Goal: Information Seeking & Learning: Learn about a topic

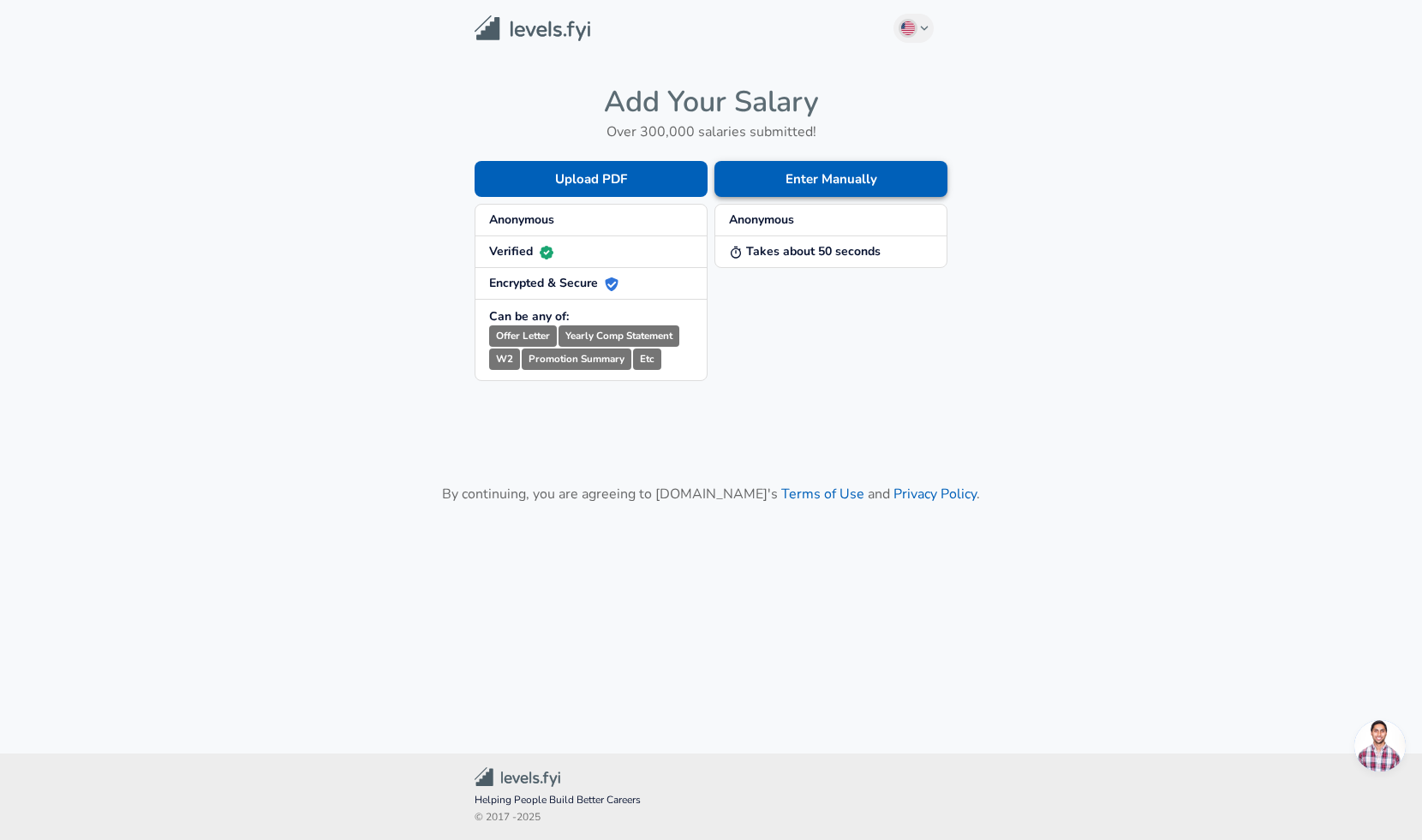
click at [748, 179] on button "Enter Manually" at bounding box center [831, 179] width 233 height 36
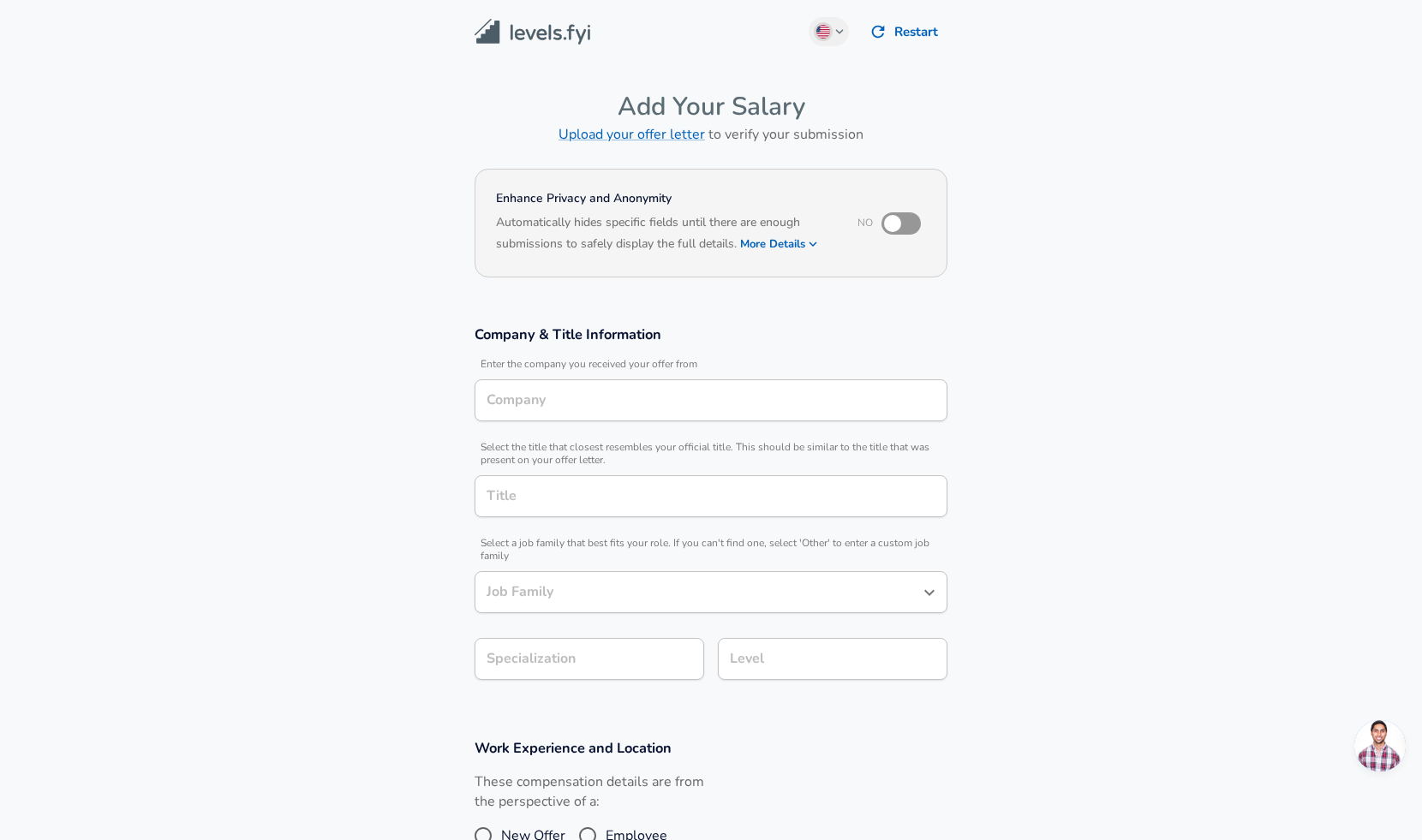
type input "Samsung Electronics America"
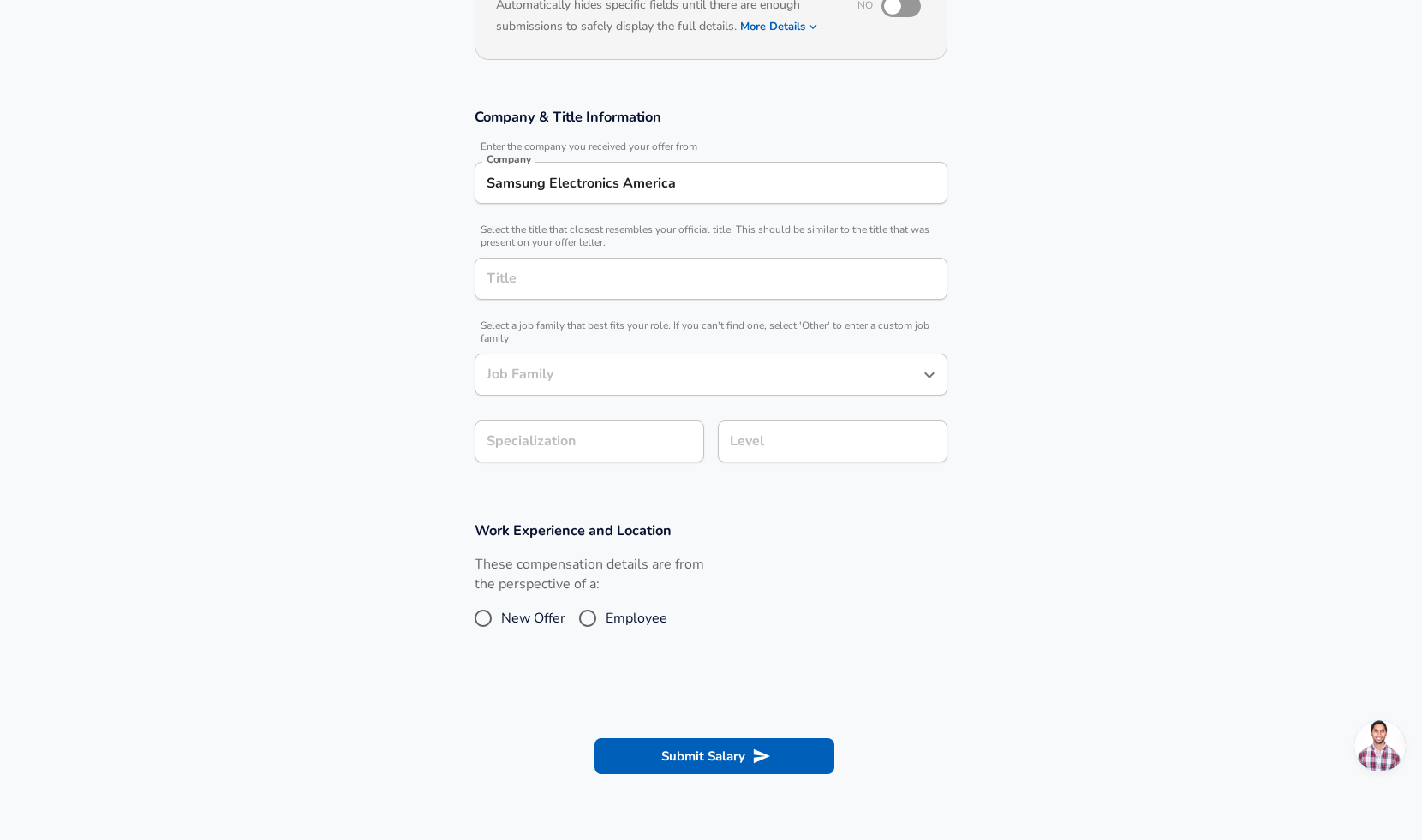
scroll to position [224, 0]
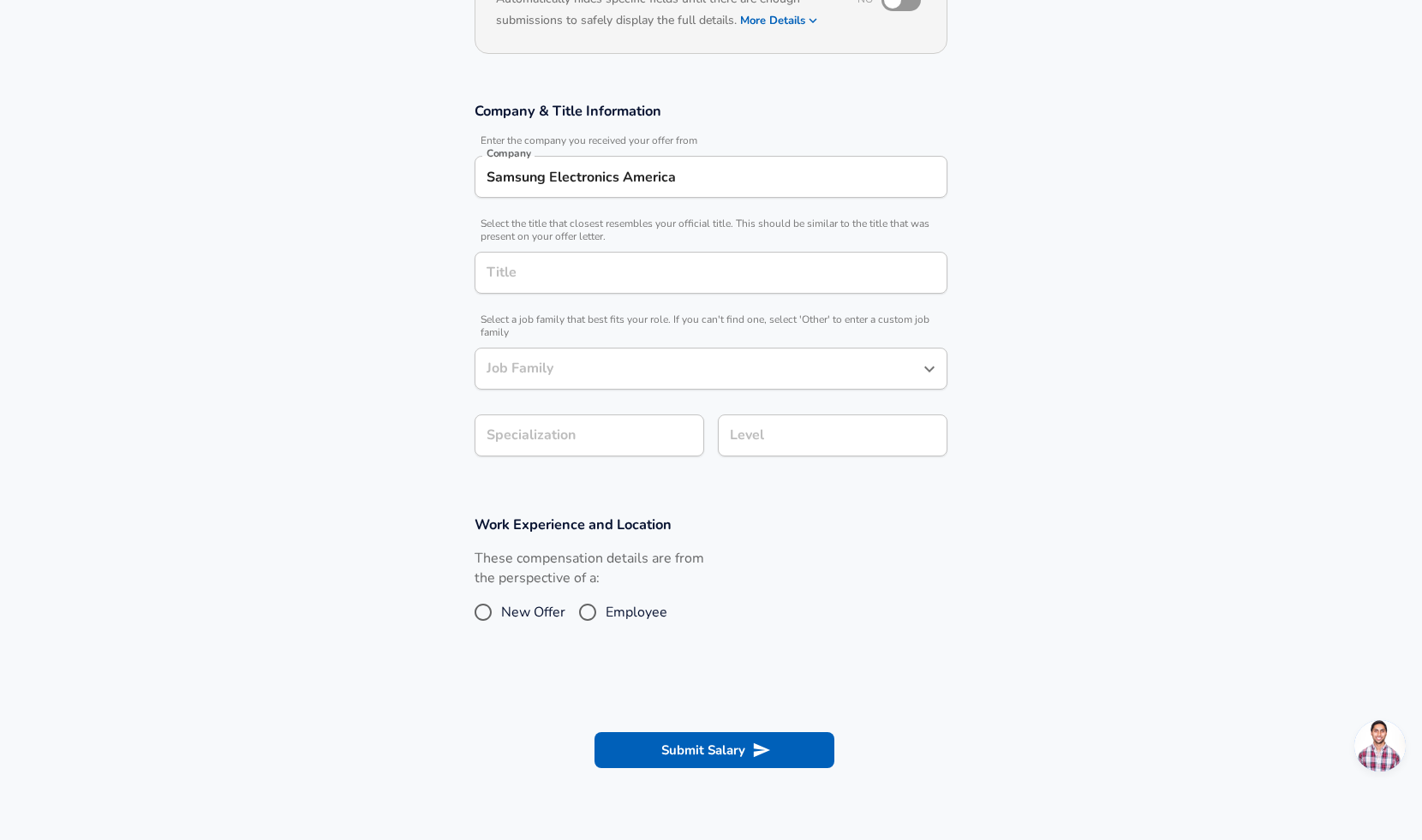
click at [662, 289] on div "Title" at bounding box center [711, 273] width 473 height 42
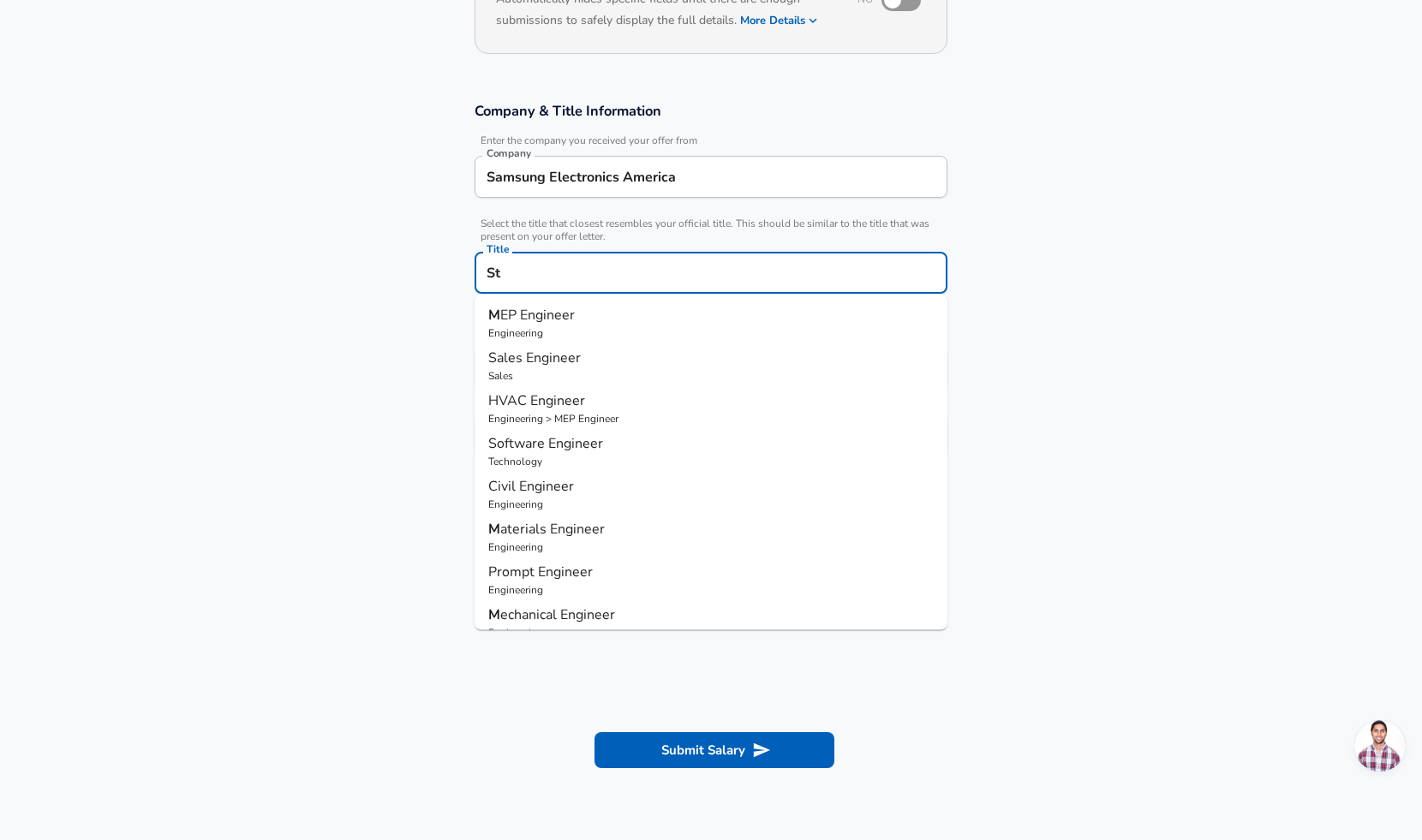
type input "S"
click at [874, 324] on p "Software Engineering Manager" at bounding box center [710, 316] width 445 height 21
type input "Software Engineering Manager"
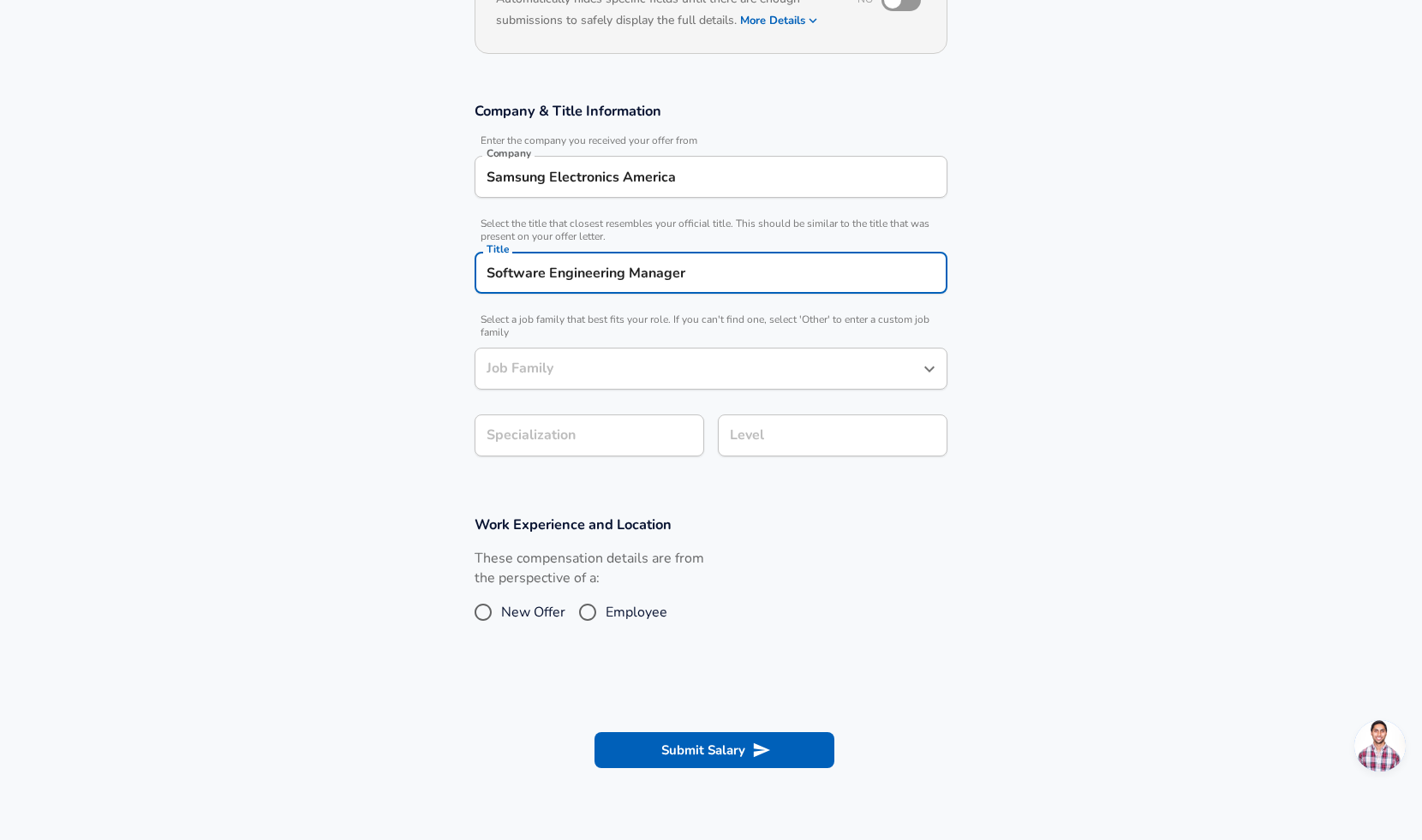
type input "Software Engineering Manager"
click at [746, 366] on input "Software Engineering Manager" at bounding box center [698, 368] width 432 height 26
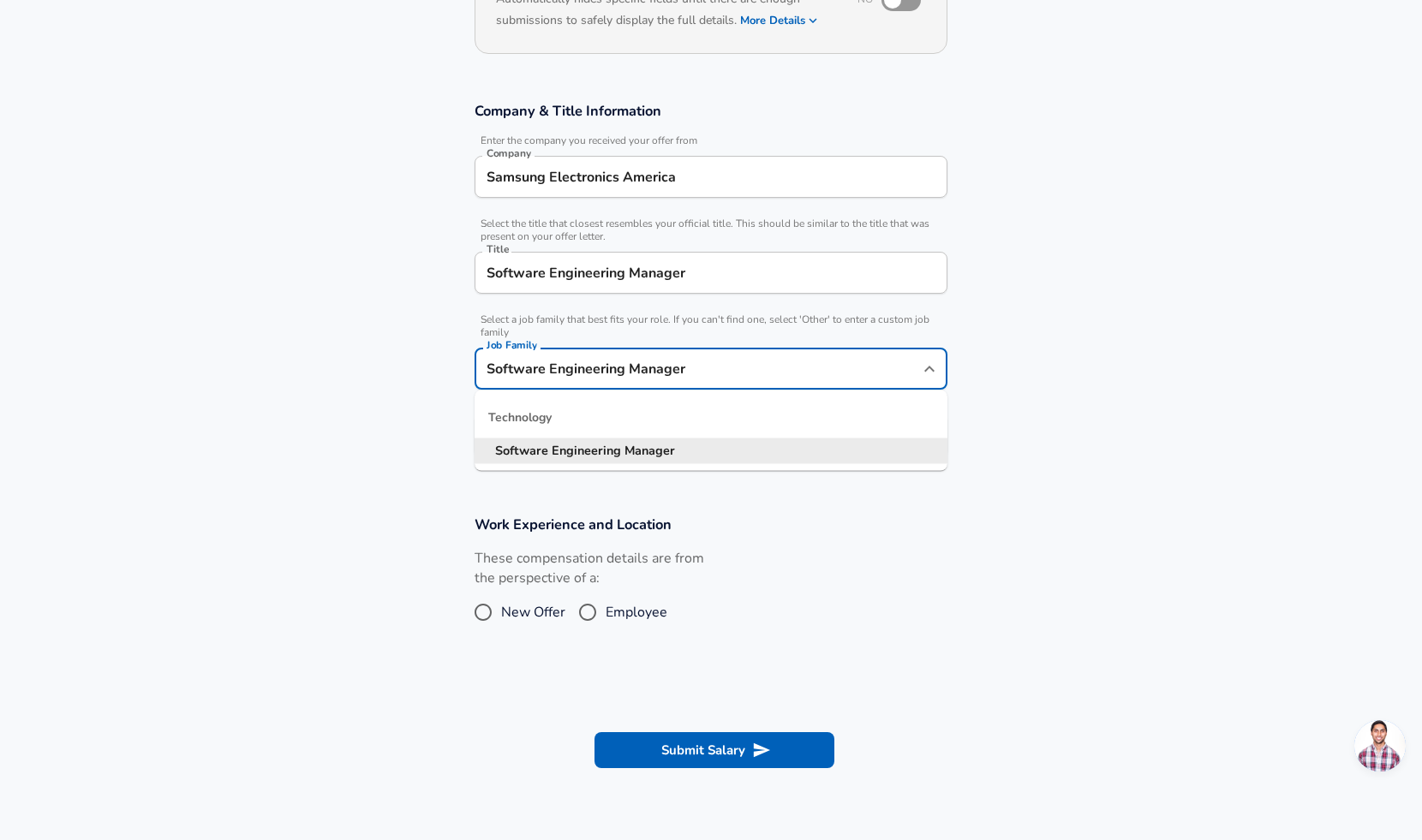
click at [746, 366] on input "Software Engineering Manager" at bounding box center [698, 368] width 432 height 26
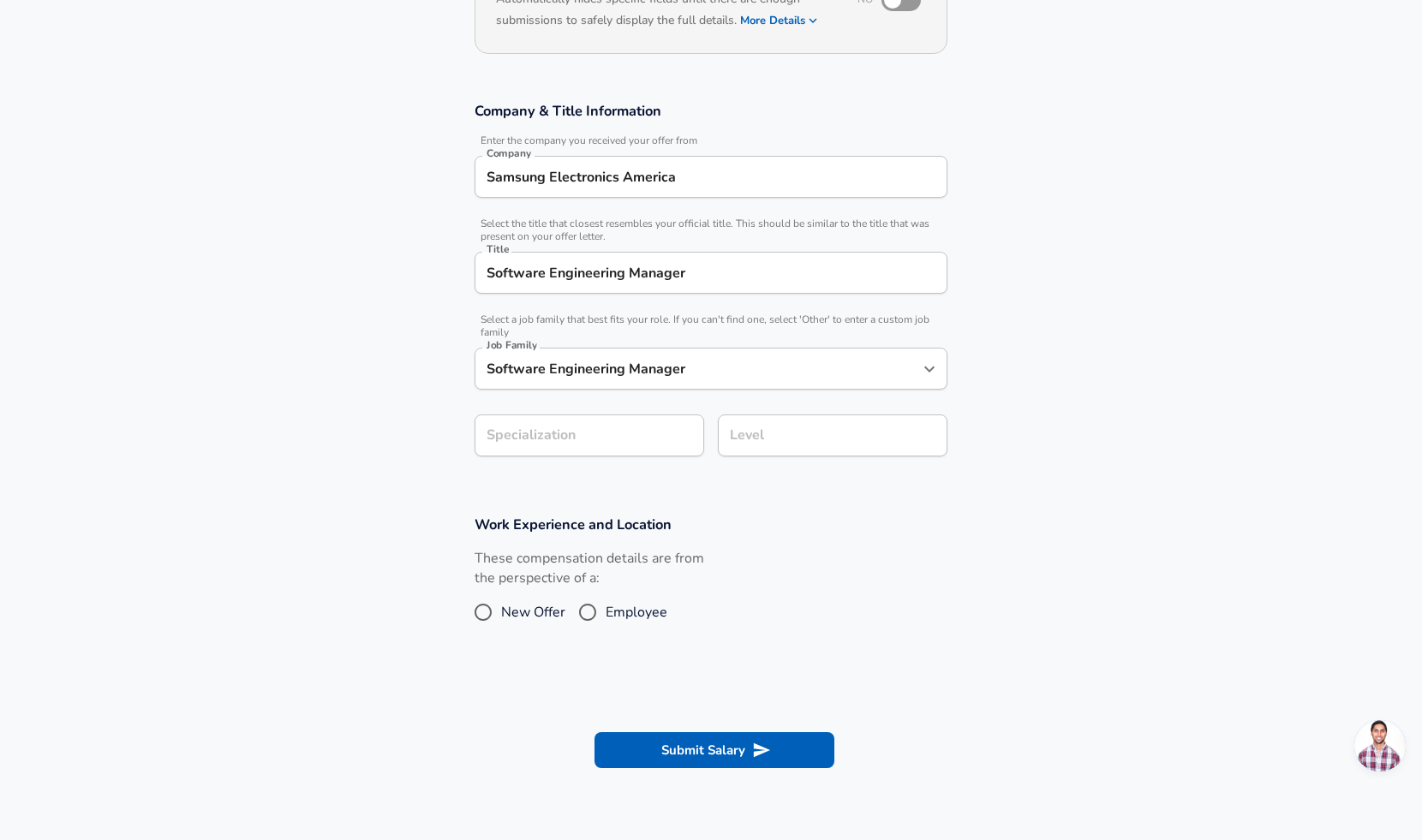
click at [1003, 333] on section "Company & Title Information Enter the company you received your offer from Comp…" at bounding box center [711, 288] width 1422 height 414
click at [665, 255] on div "Software Engineering Manager Title" at bounding box center [711, 273] width 473 height 42
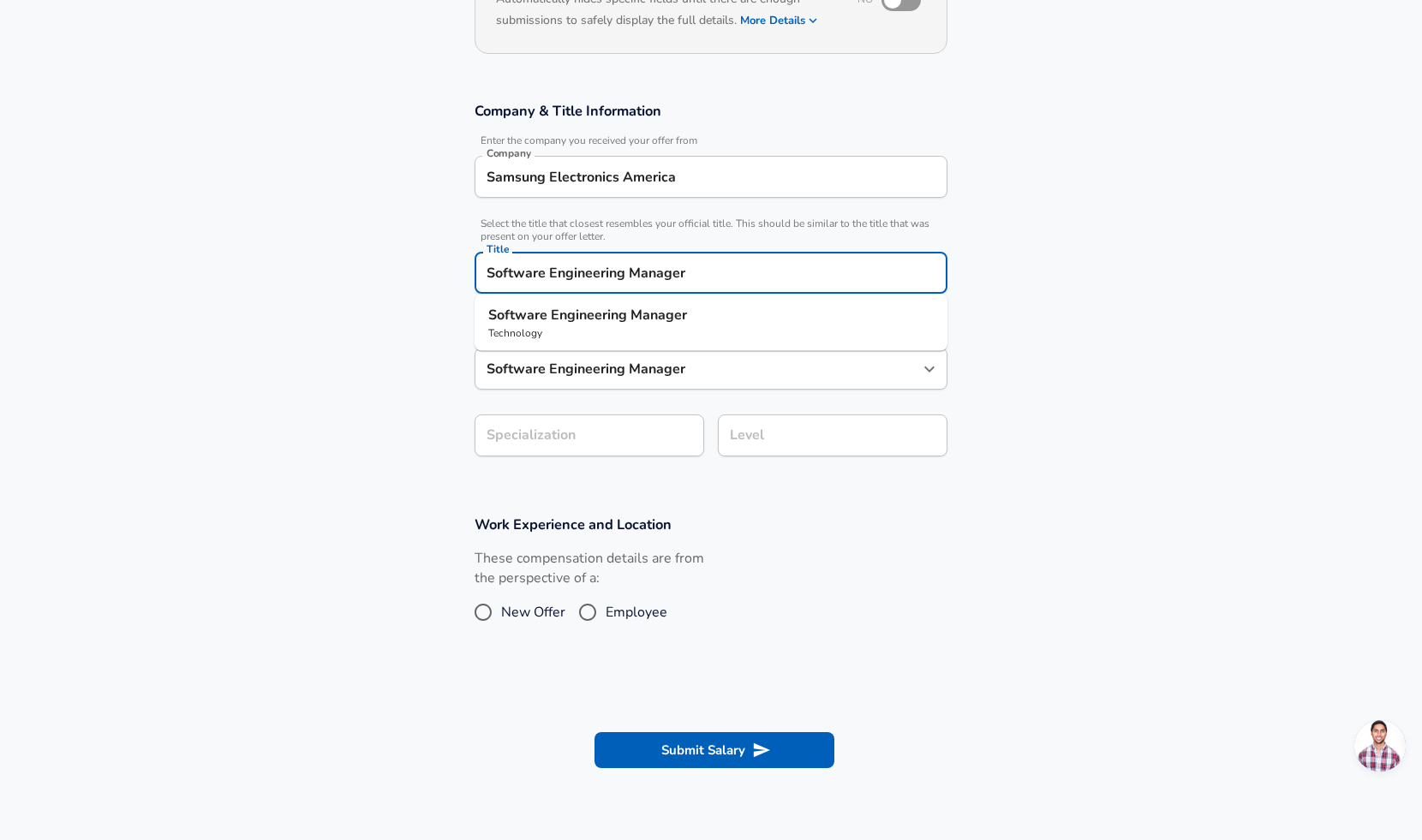
click at [665, 255] on div "Software Engineering Manager Title" at bounding box center [711, 273] width 473 height 42
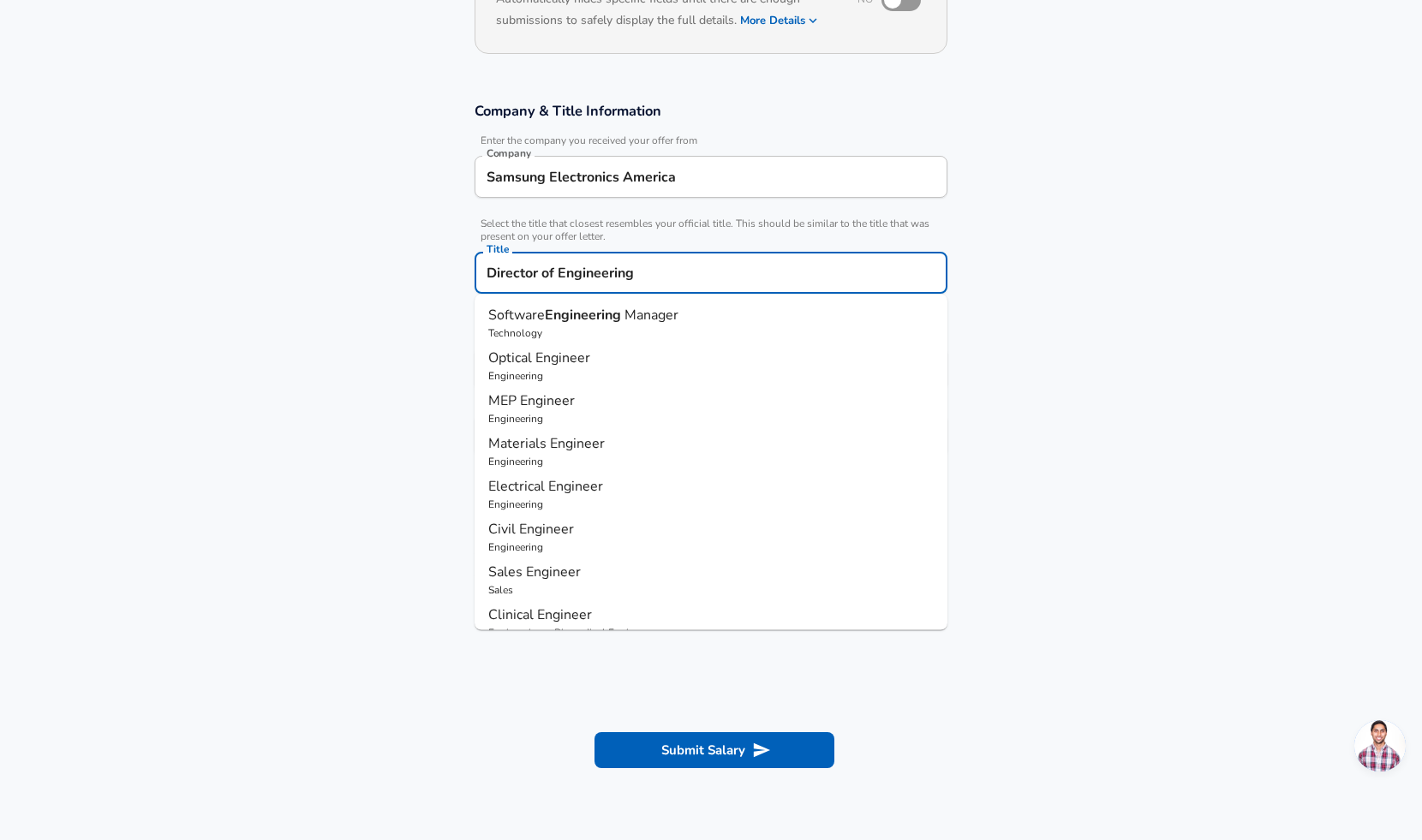
type input "Director of Engineering"
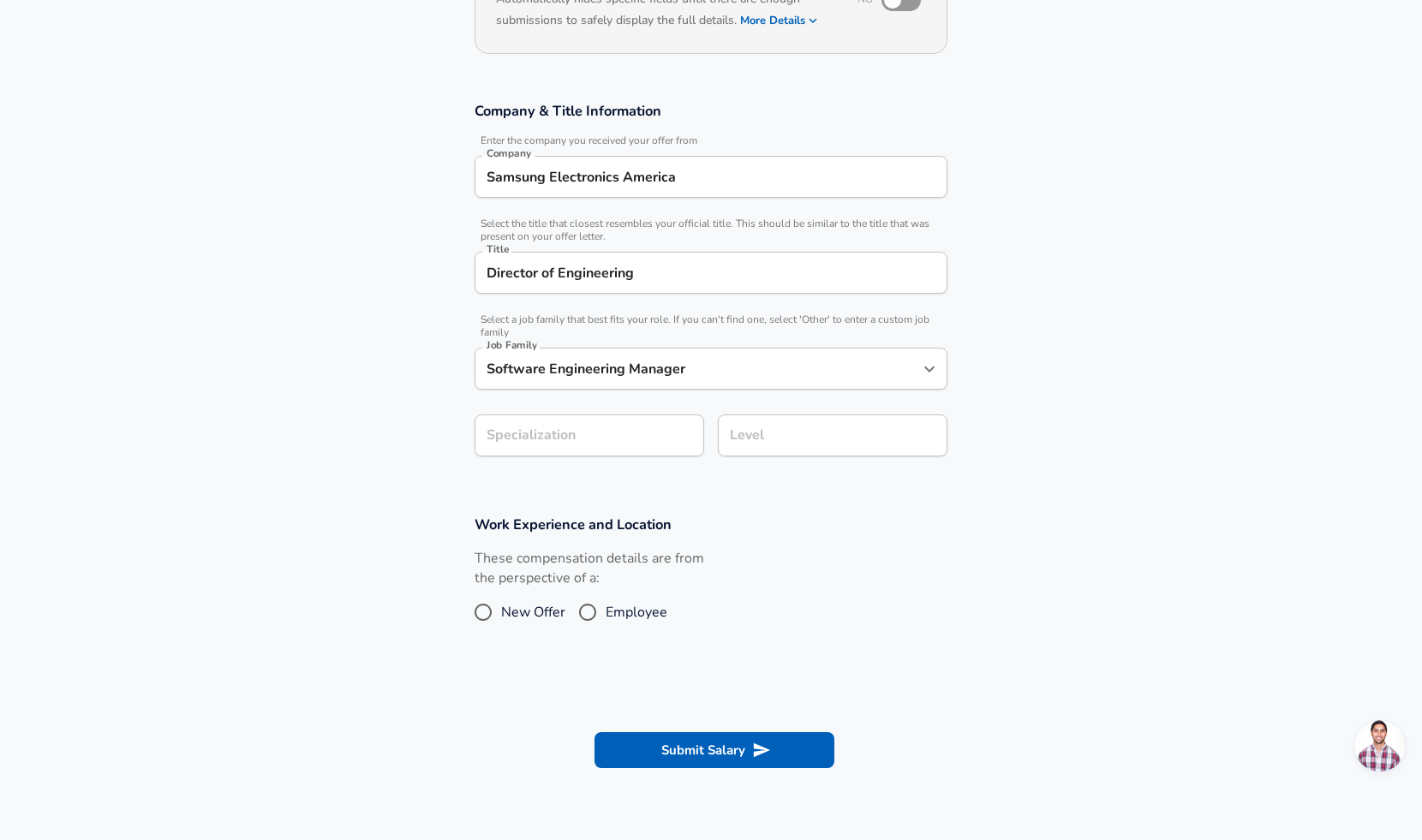
click at [1056, 343] on section "Company & Title Information Enter the company you received your offer from Comp…" at bounding box center [711, 288] width 1422 height 414
click at [655, 435] on section "Company & Title Information Enter the company you received your offer from Comp…" at bounding box center [711, 288] width 1422 height 414
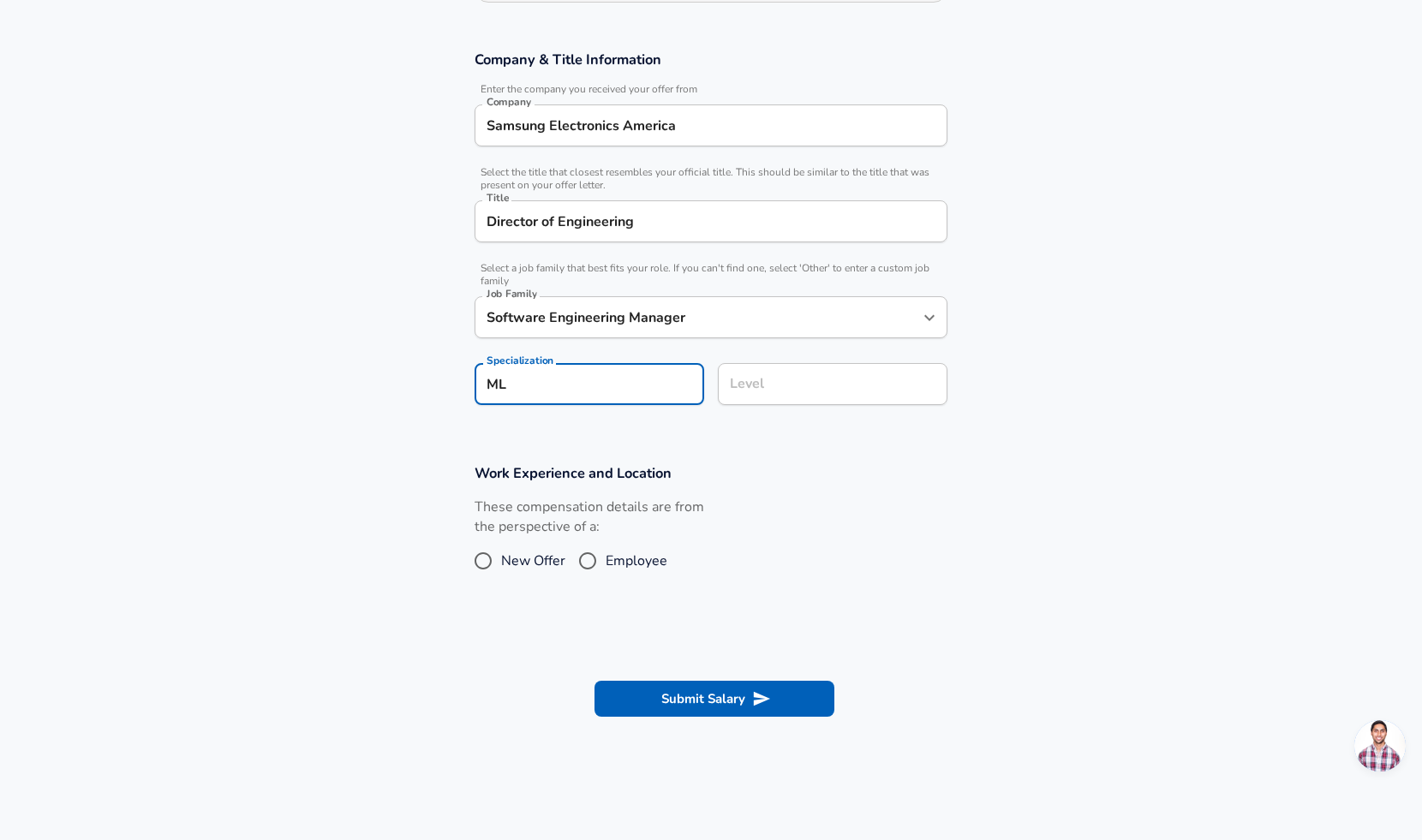
click at [801, 406] on div "Level Level" at bounding box center [832, 386] width 230 height 46
type input "ML"
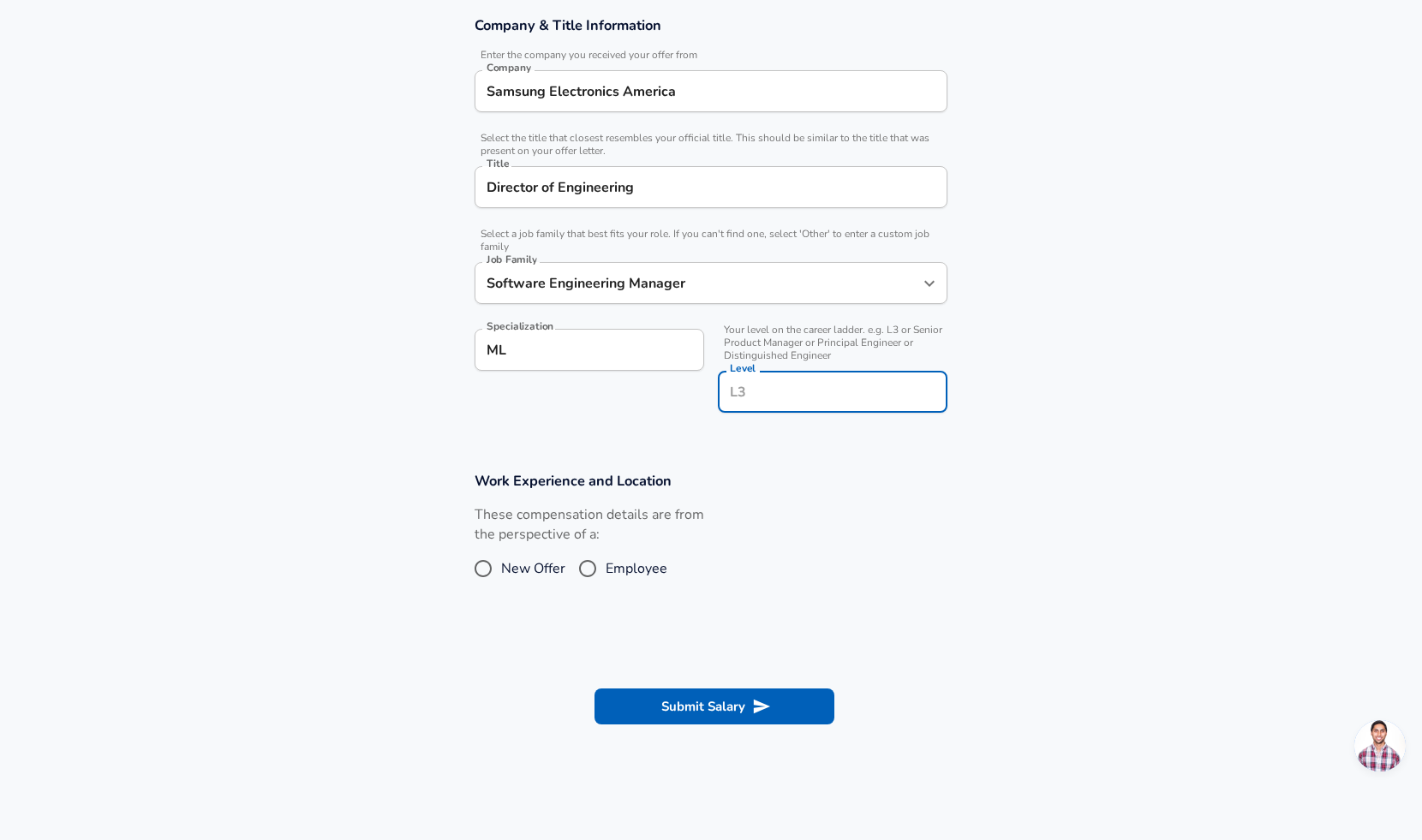
click at [765, 455] on section "Work Experience and Location These compensation details are from the perspectiv…" at bounding box center [711, 537] width 1422 height 171
click at [790, 391] on input "Level" at bounding box center [832, 391] width 215 height 26
click at [822, 418] on div "Level Level" at bounding box center [832, 390] width 230 height 66
click at [808, 385] on input "Level" at bounding box center [832, 391] width 215 height 26
click at [615, 572] on span "Employee" at bounding box center [636, 568] width 62 height 21
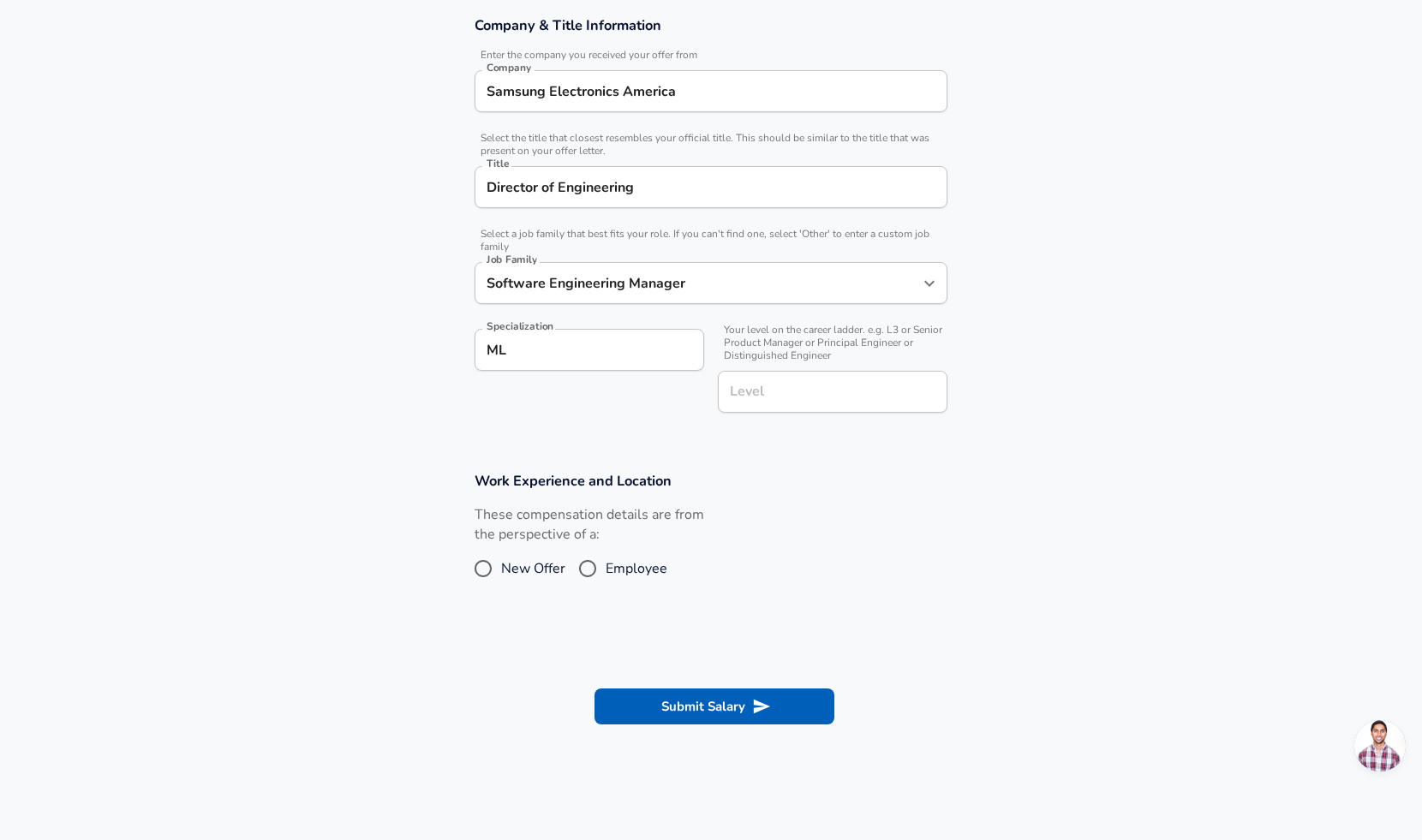
click at [605, 572] on input "Employee" at bounding box center [587, 568] width 36 height 27
radio input "true"
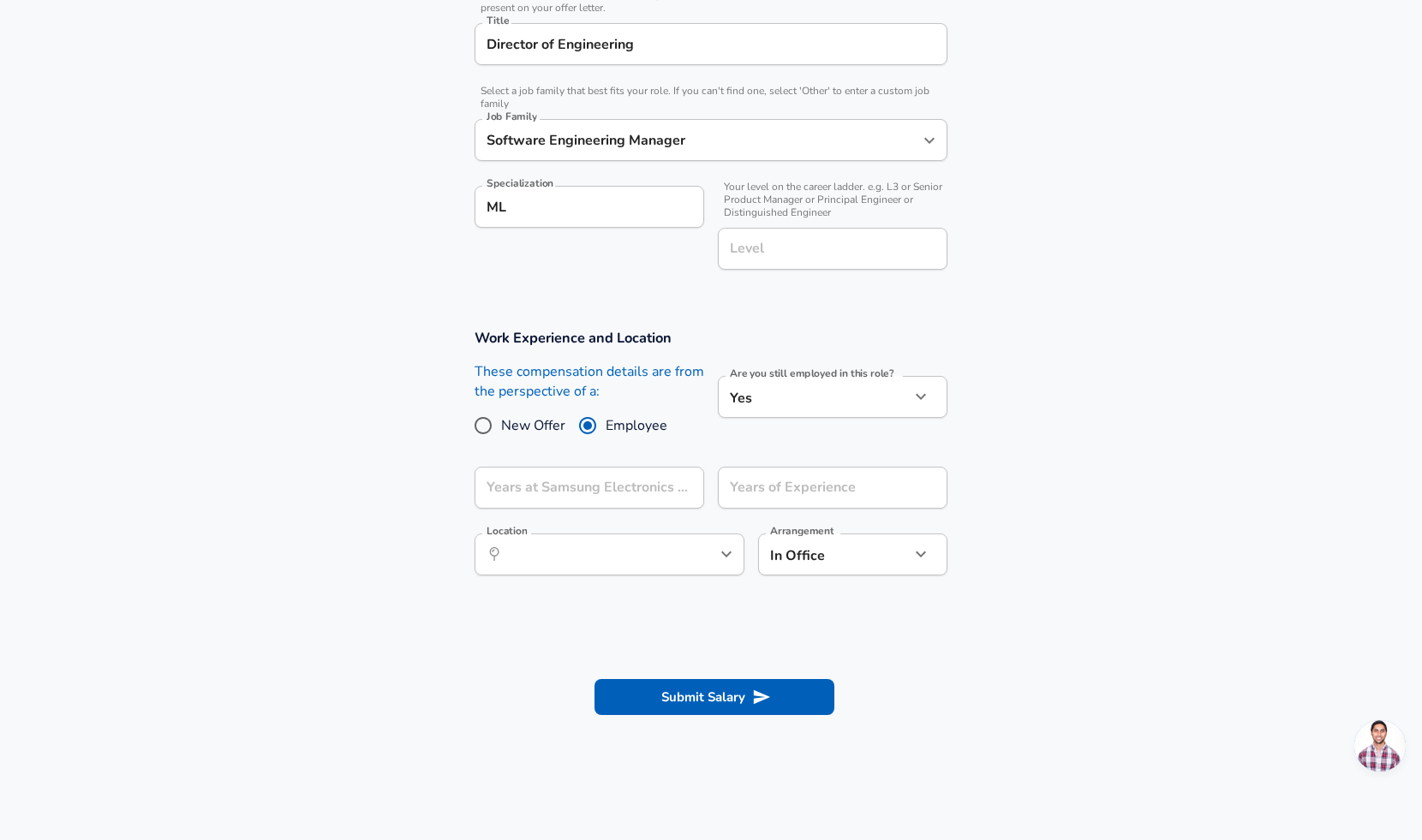
scroll to position [472, 0]
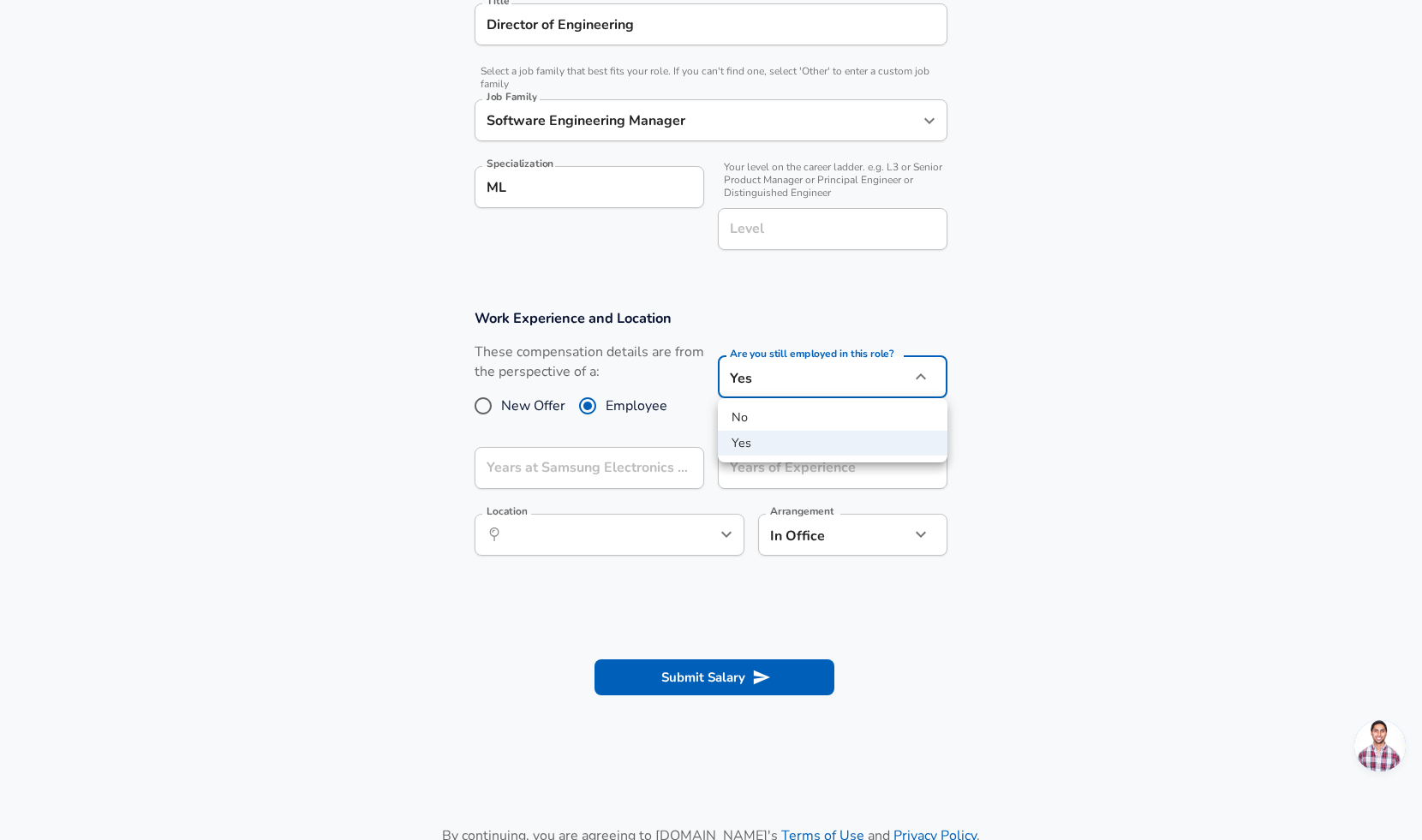
click at [832, 365] on div at bounding box center [711, 420] width 1422 height 840
click at [661, 475] on input "Years at Samsung Electronics America" at bounding box center [570, 467] width 192 height 42
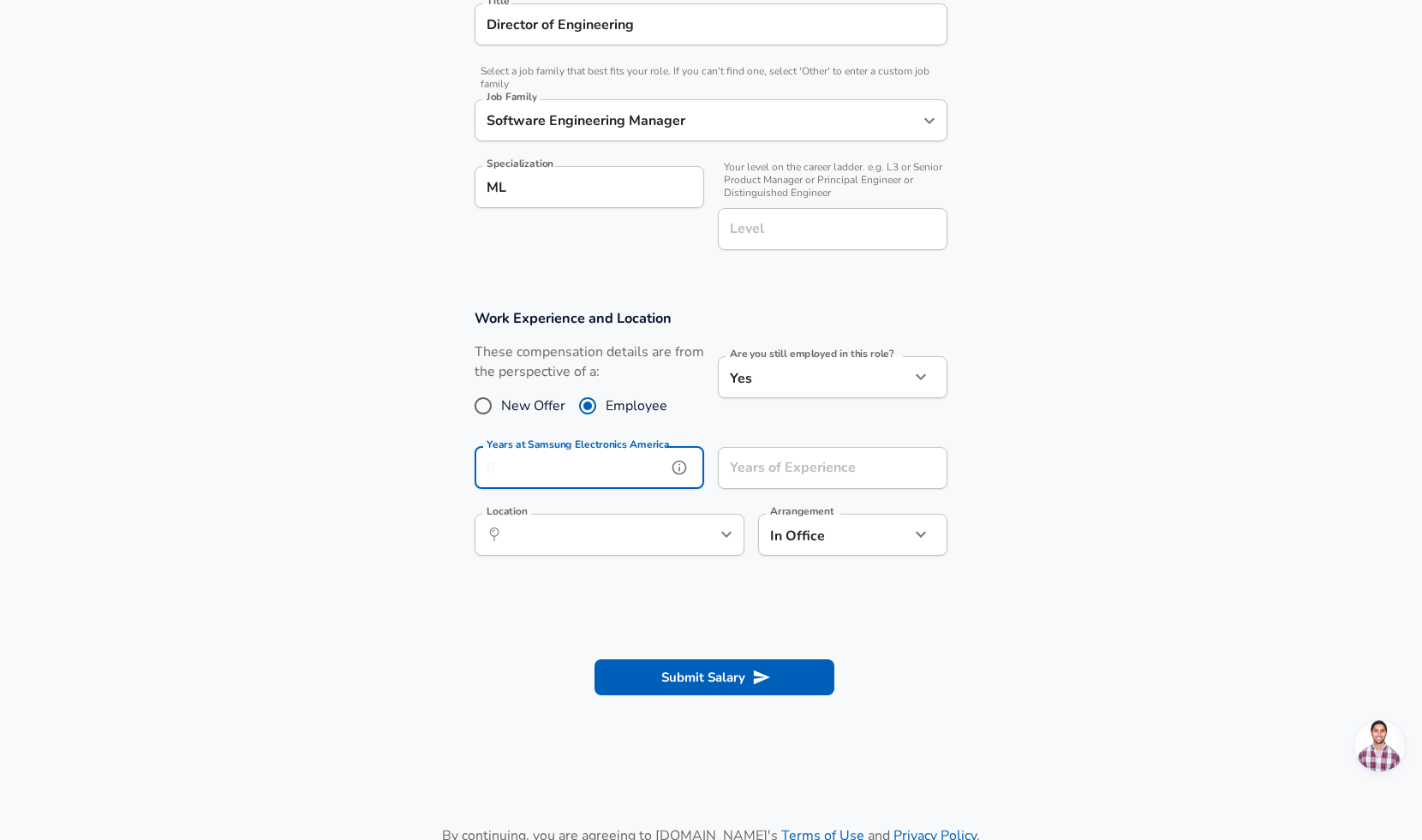
click at [644, 474] on input "Years at Samsung Electronics America" at bounding box center [570, 467] width 192 height 42
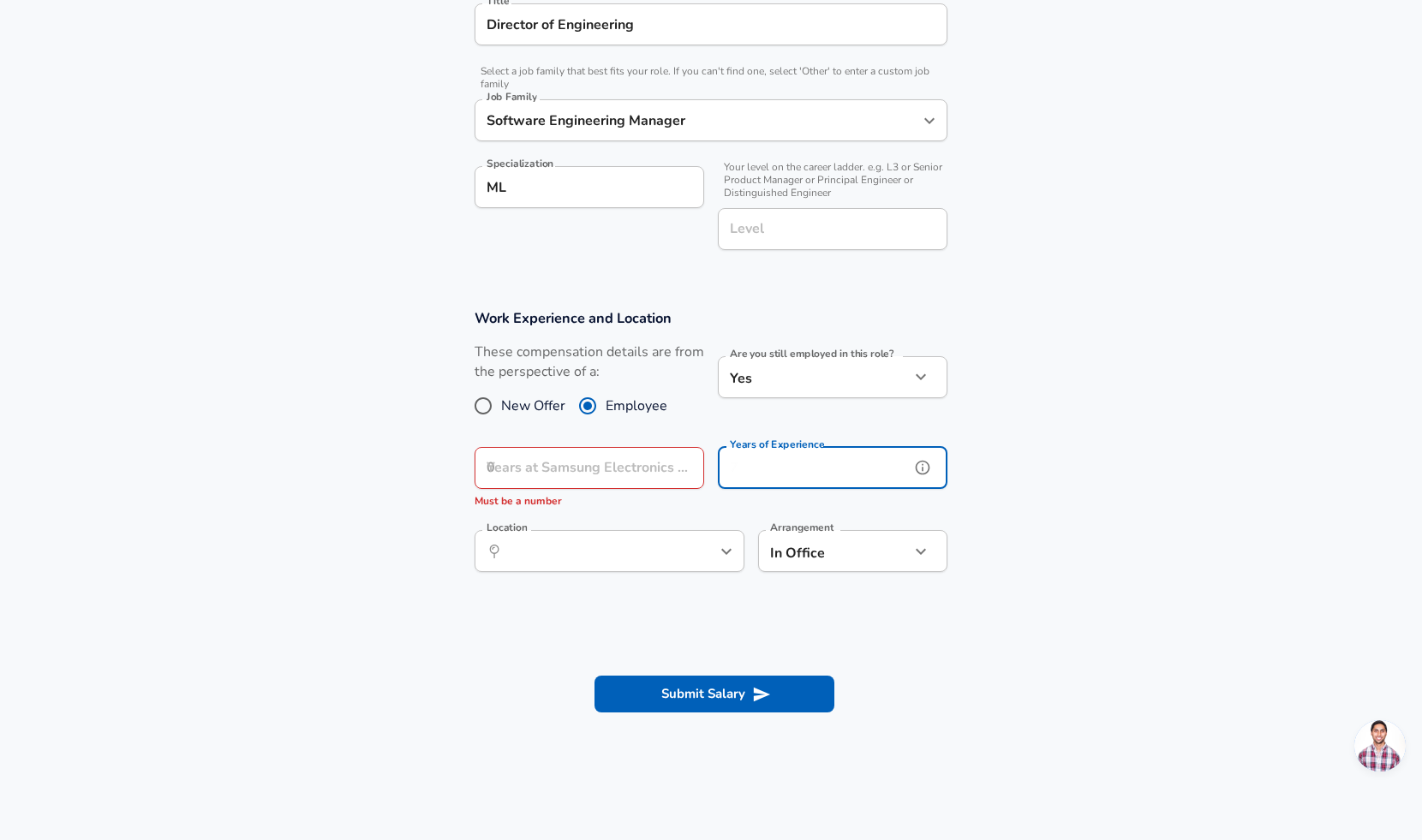
click at [760, 466] on input "Years of Experience" at bounding box center [813, 467] width 192 height 42
click at [644, 545] on input "Location" at bounding box center [590, 551] width 175 height 26
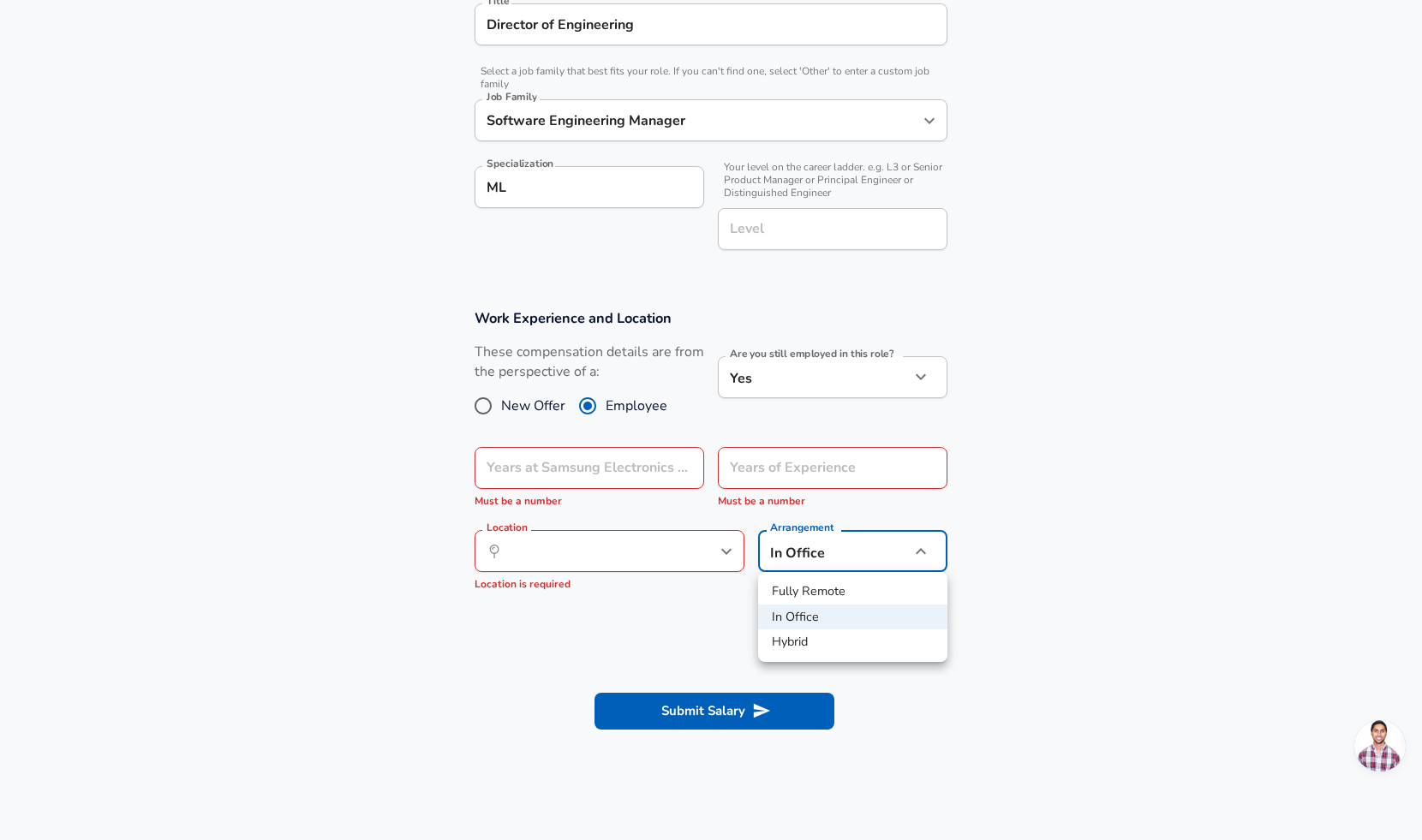
click at [798, 368] on div at bounding box center [711, 420] width 1422 height 840
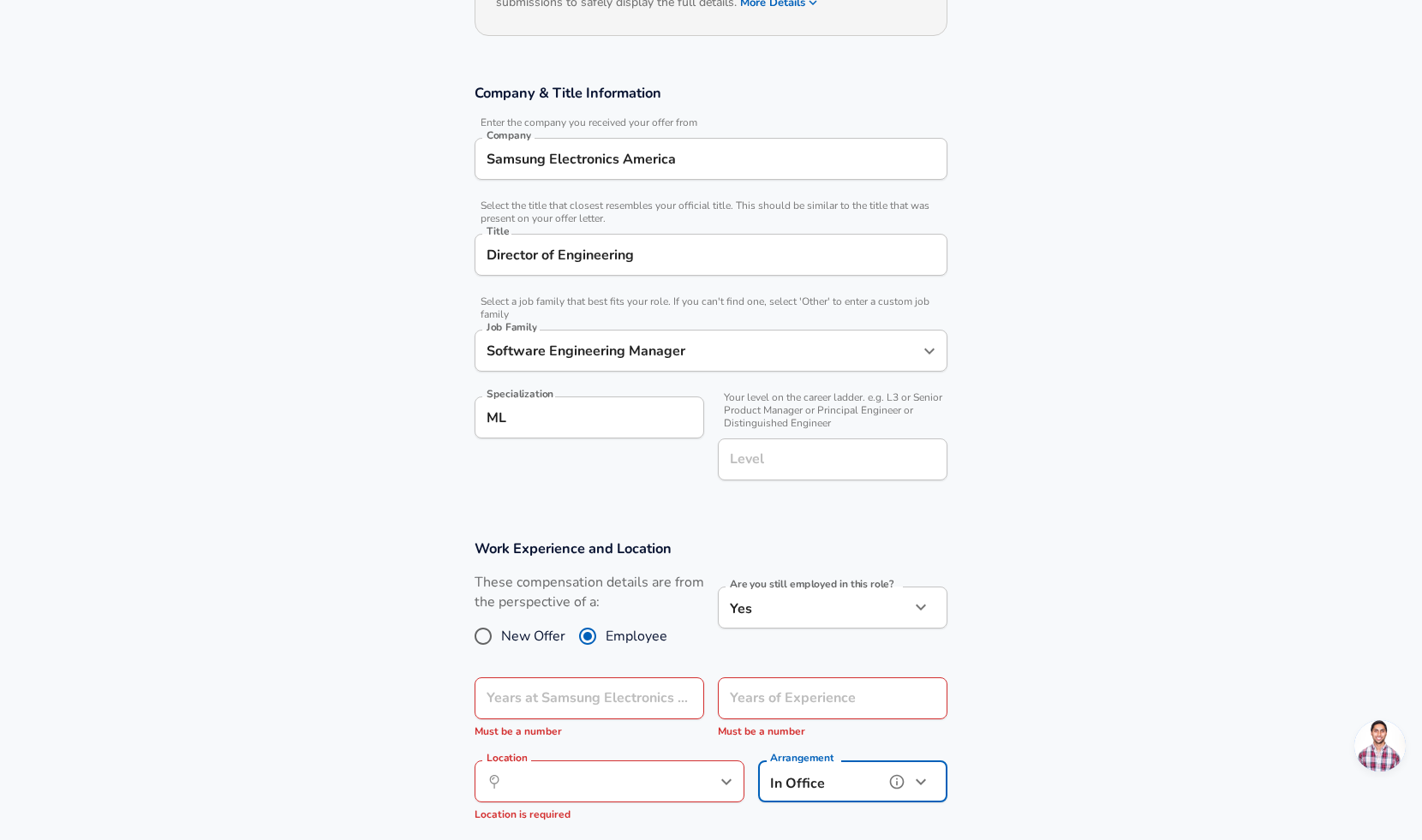
scroll to position [0, 0]
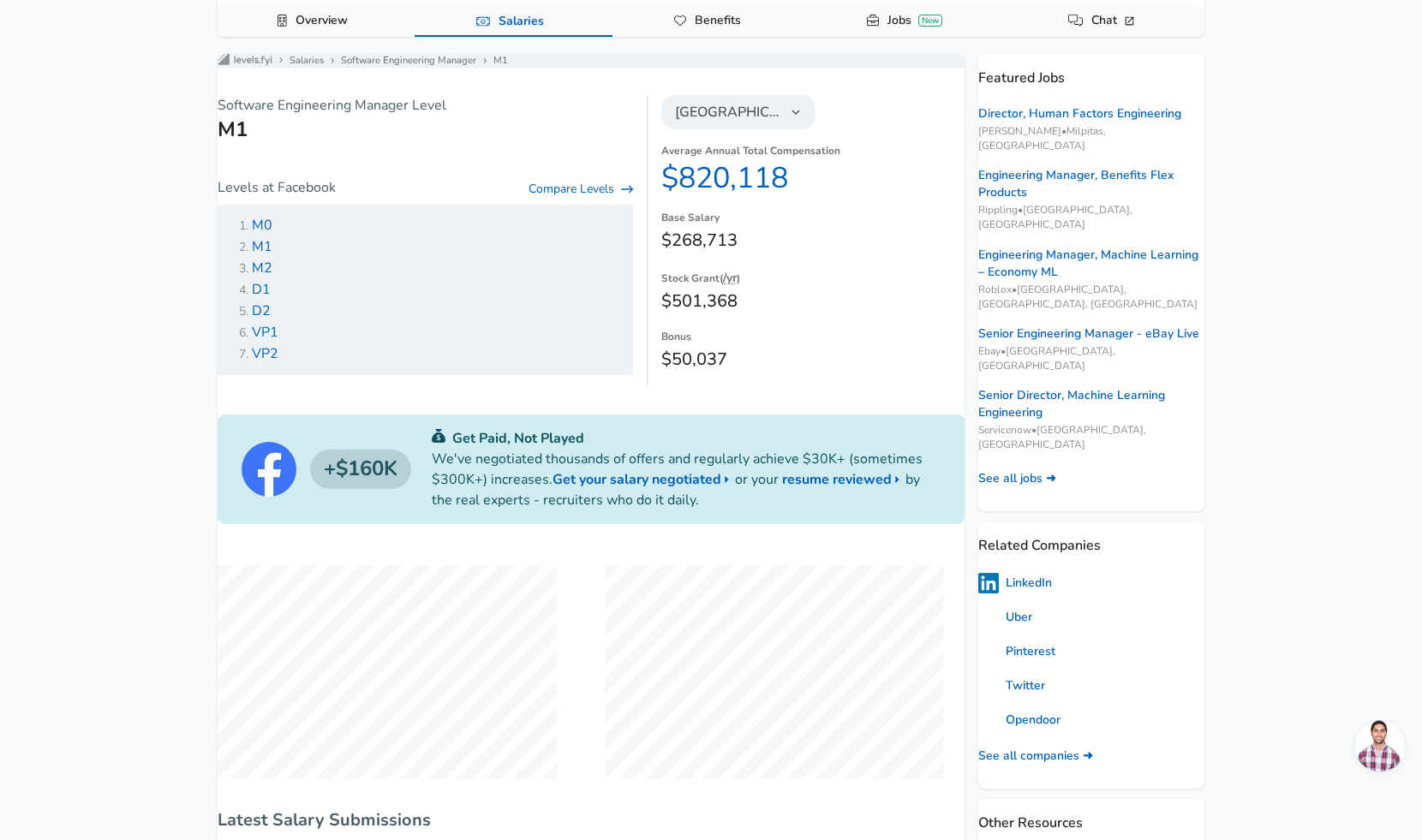
scroll to position [179, 0]
click at [1070, 258] on link "Engineering Manager, Machine Learning – Economy ML" at bounding box center [1090, 262] width 226 height 35
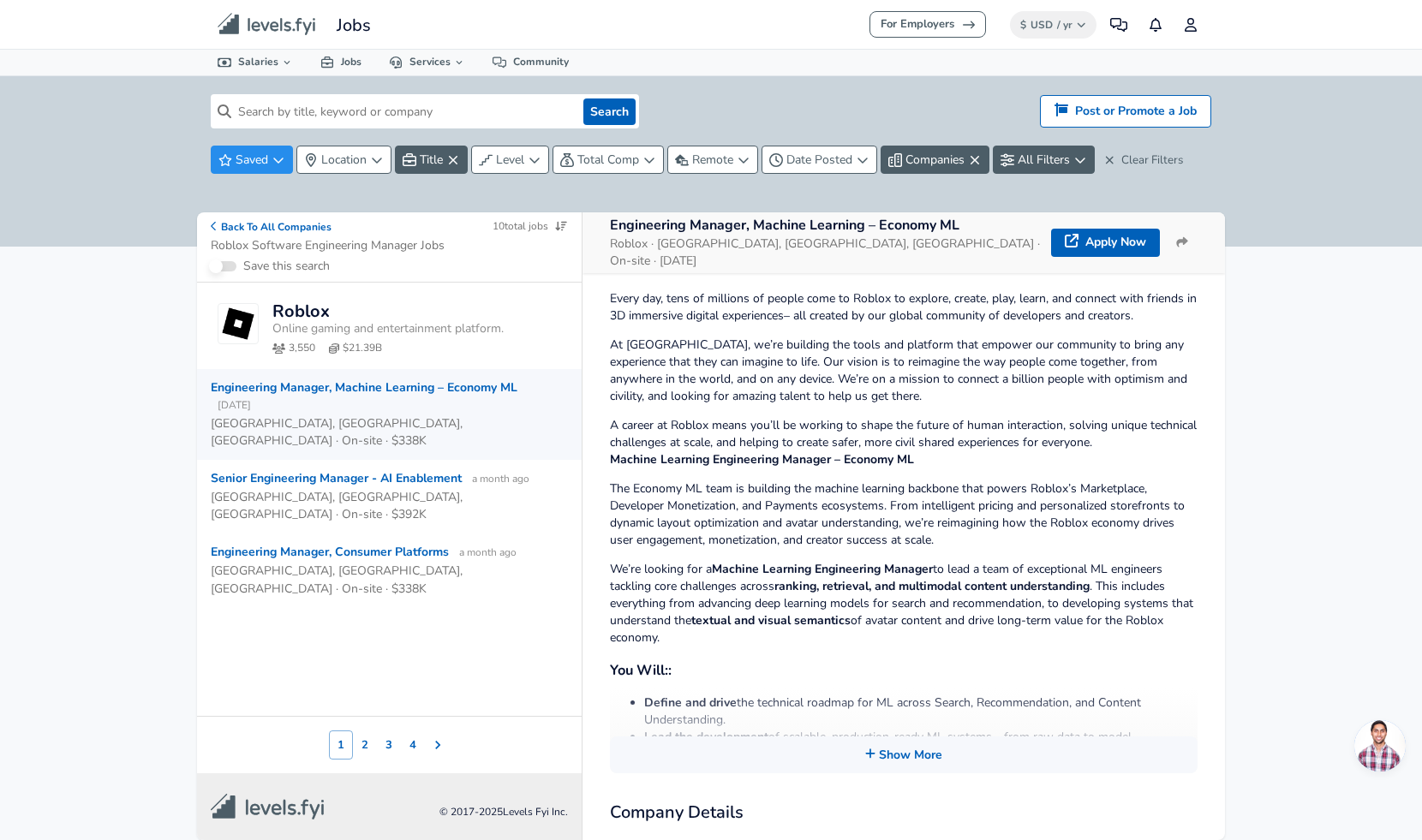
scroll to position [300, 0]
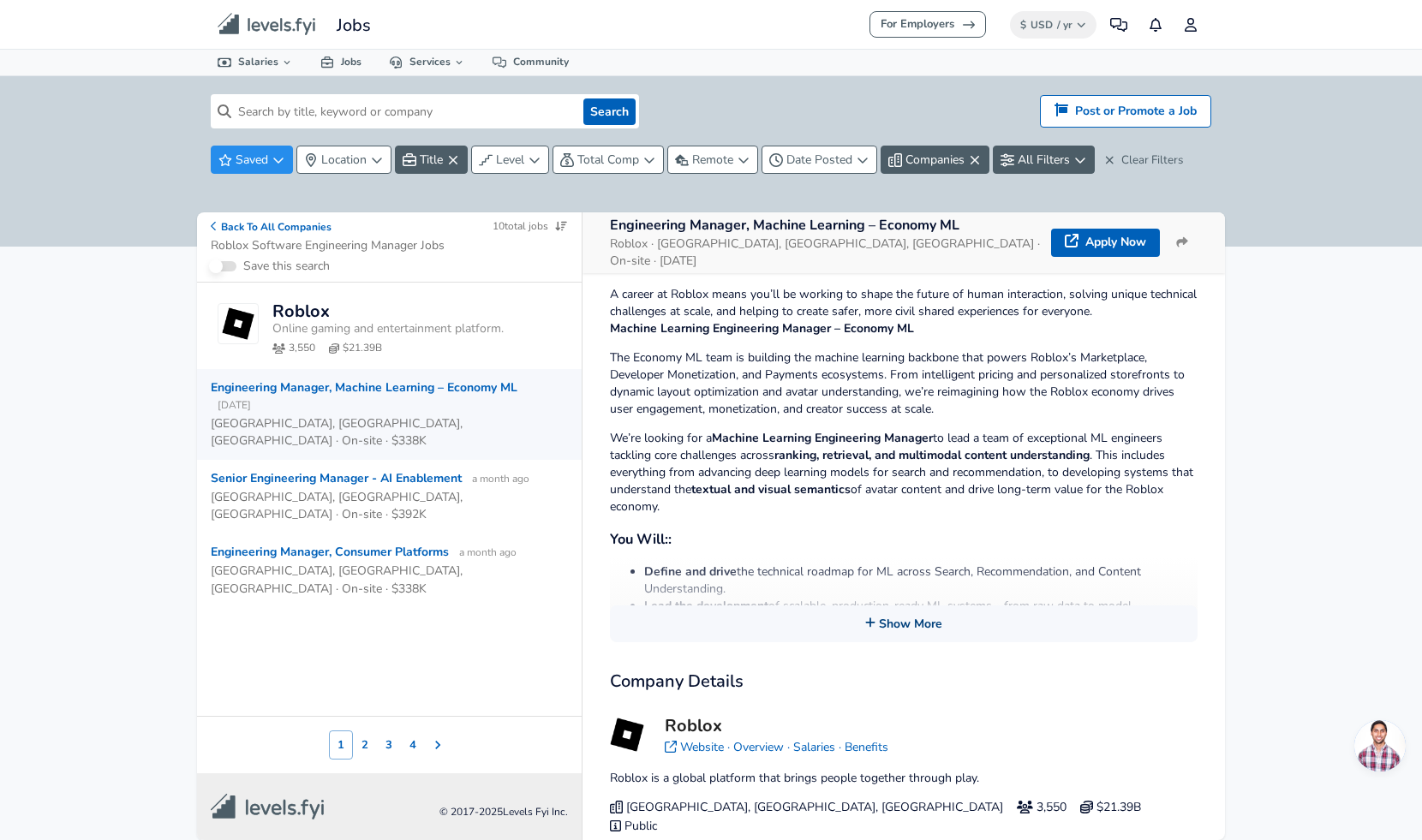
click at [907, 605] on button "Show More" at bounding box center [903, 623] width 587 height 37
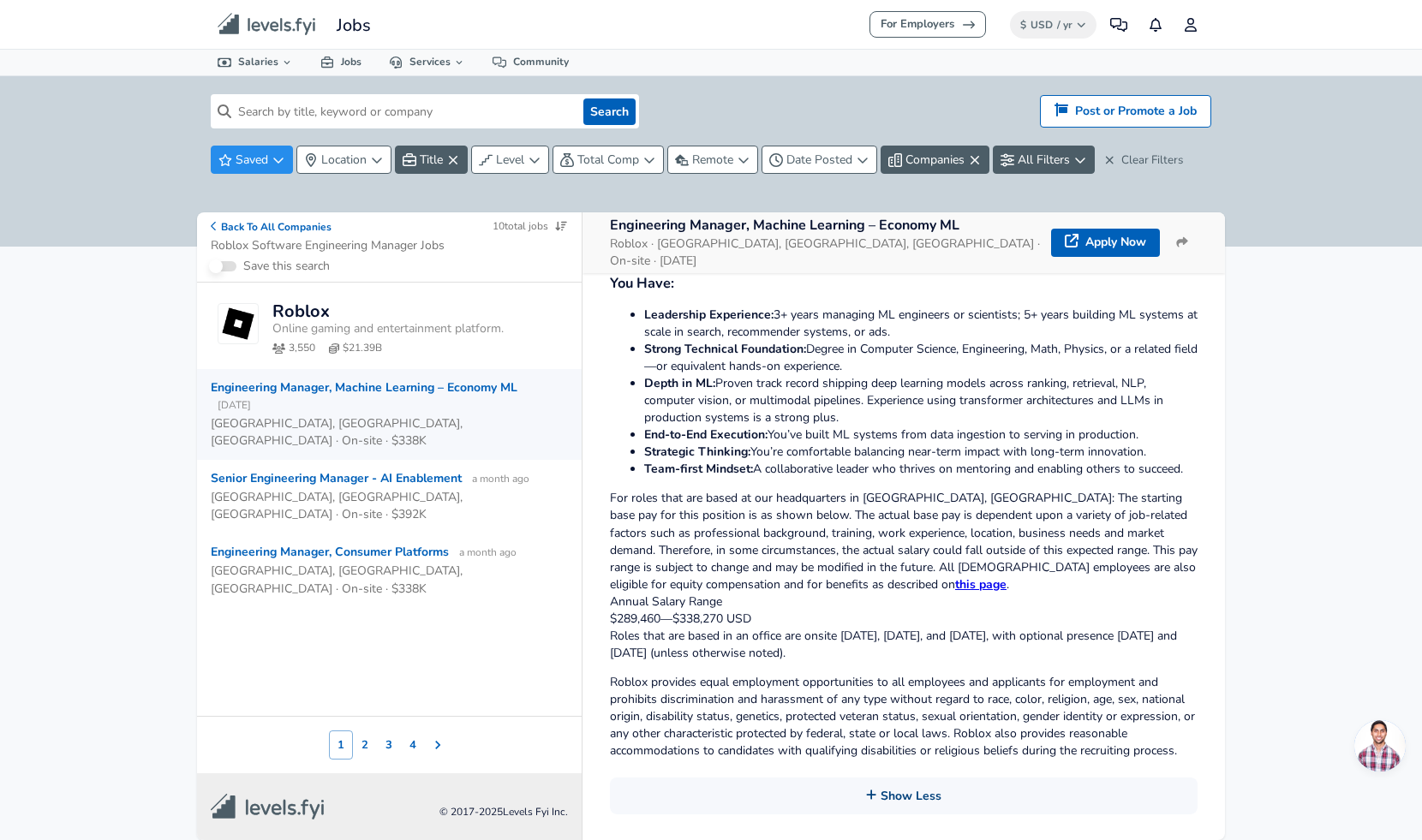
scroll to position [759, 0]
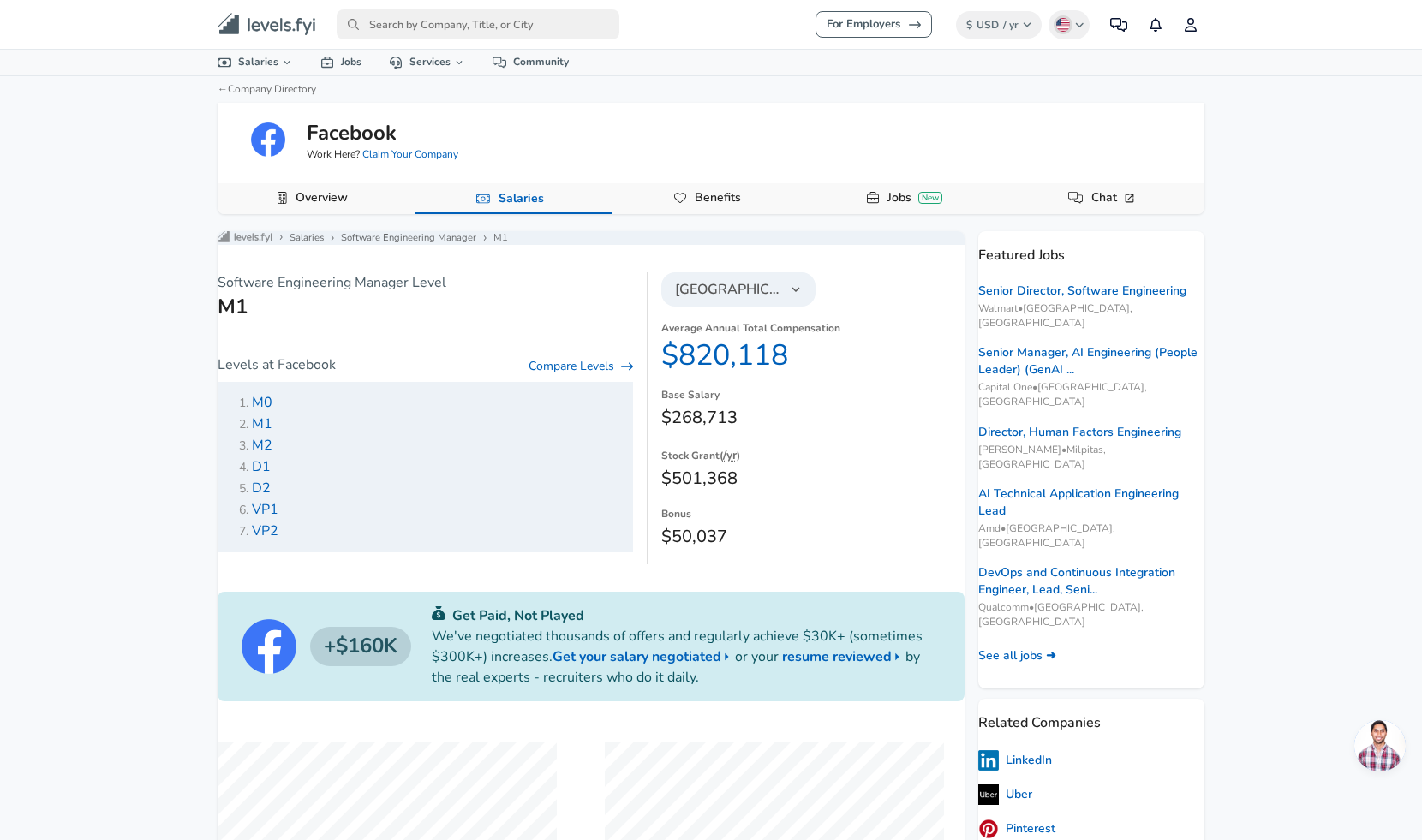
click at [362, 196] on button "Overview" at bounding box center [316, 199] width 197 height 31
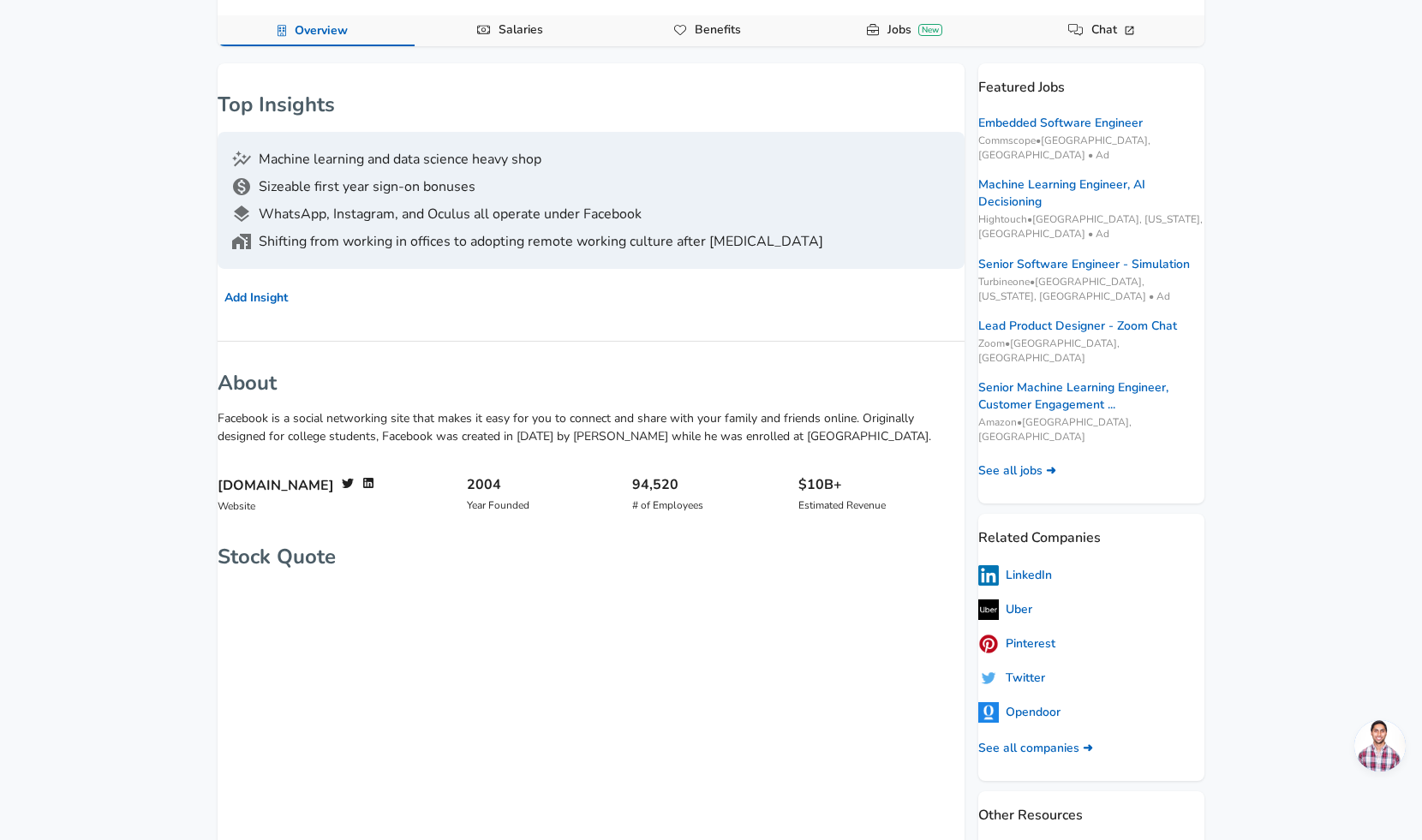
scroll to position [113, 0]
